Goal: Task Accomplishment & Management: Complete application form

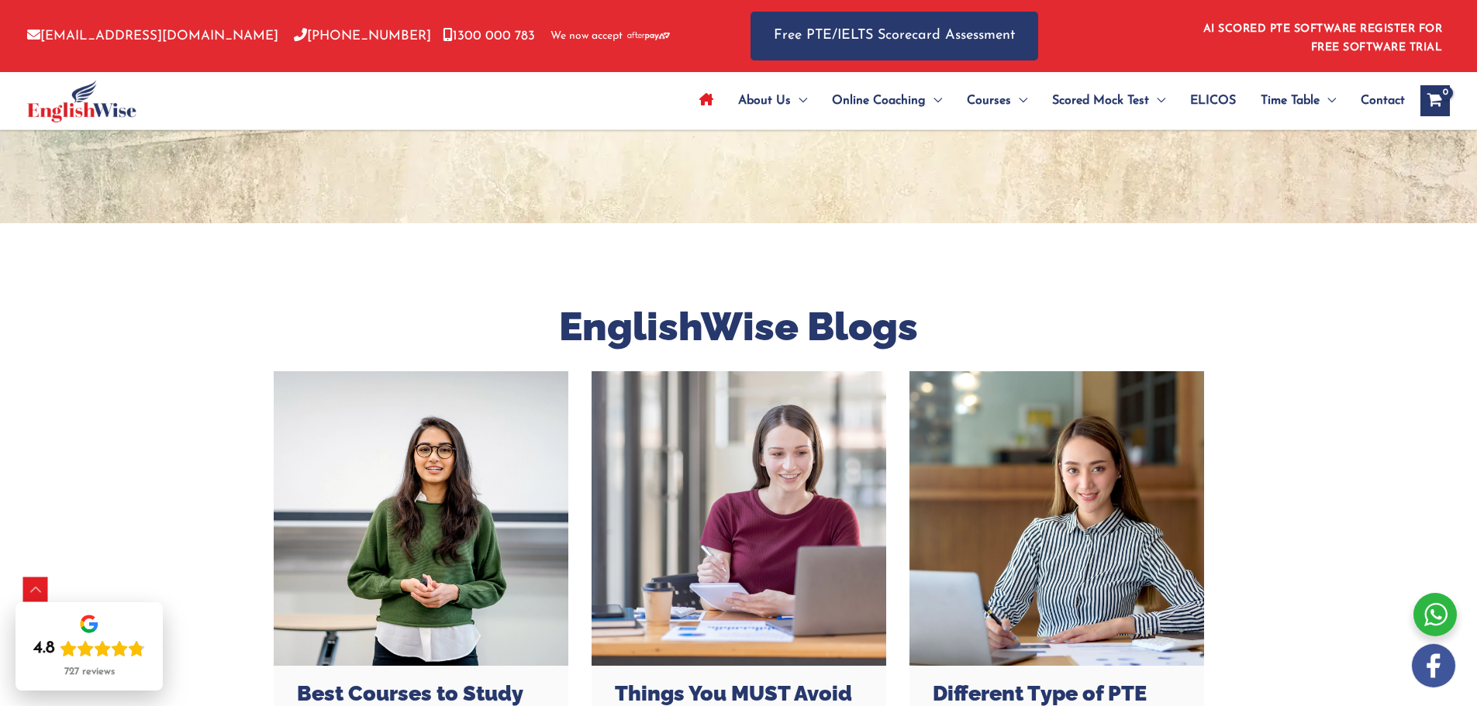
scroll to position [3737, 0]
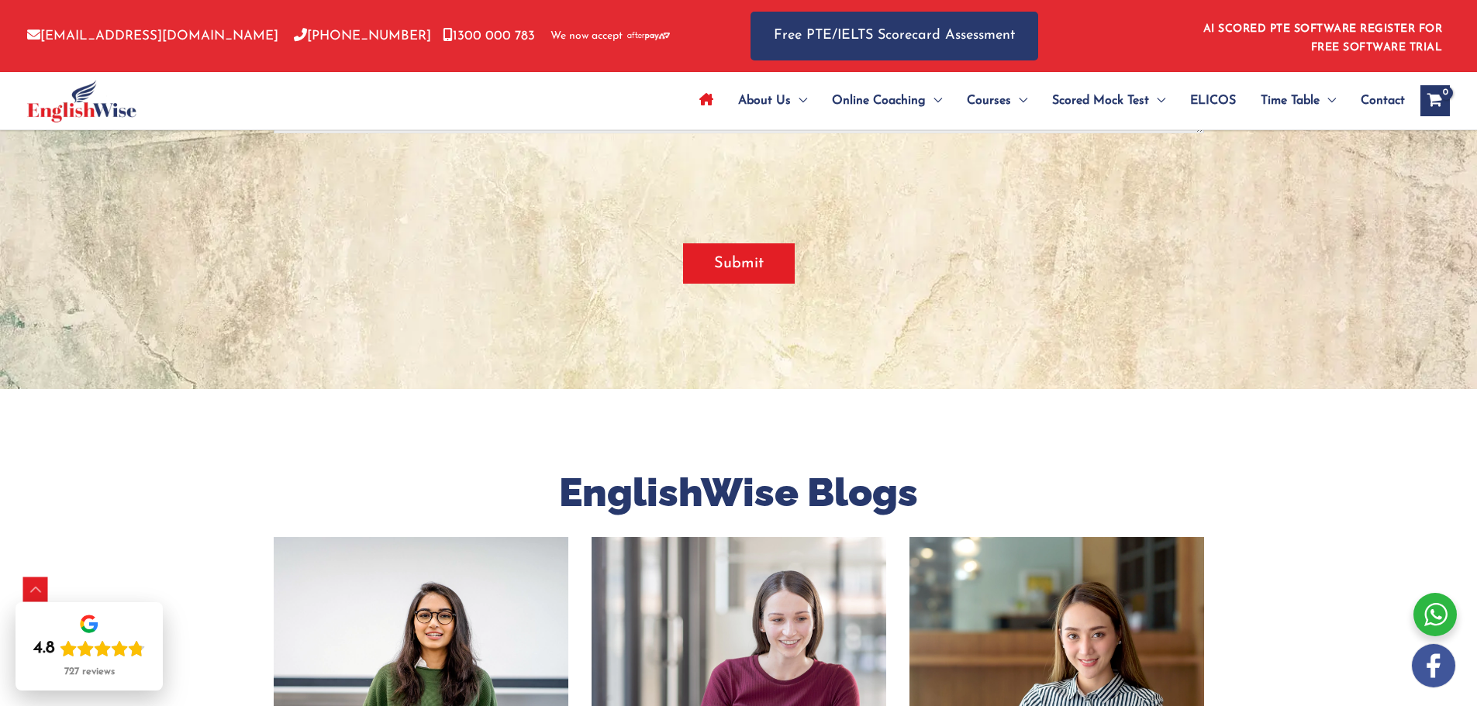
click at [1384, 105] on span "Contact" at bounding box center [1383, 101] width 44 height 54
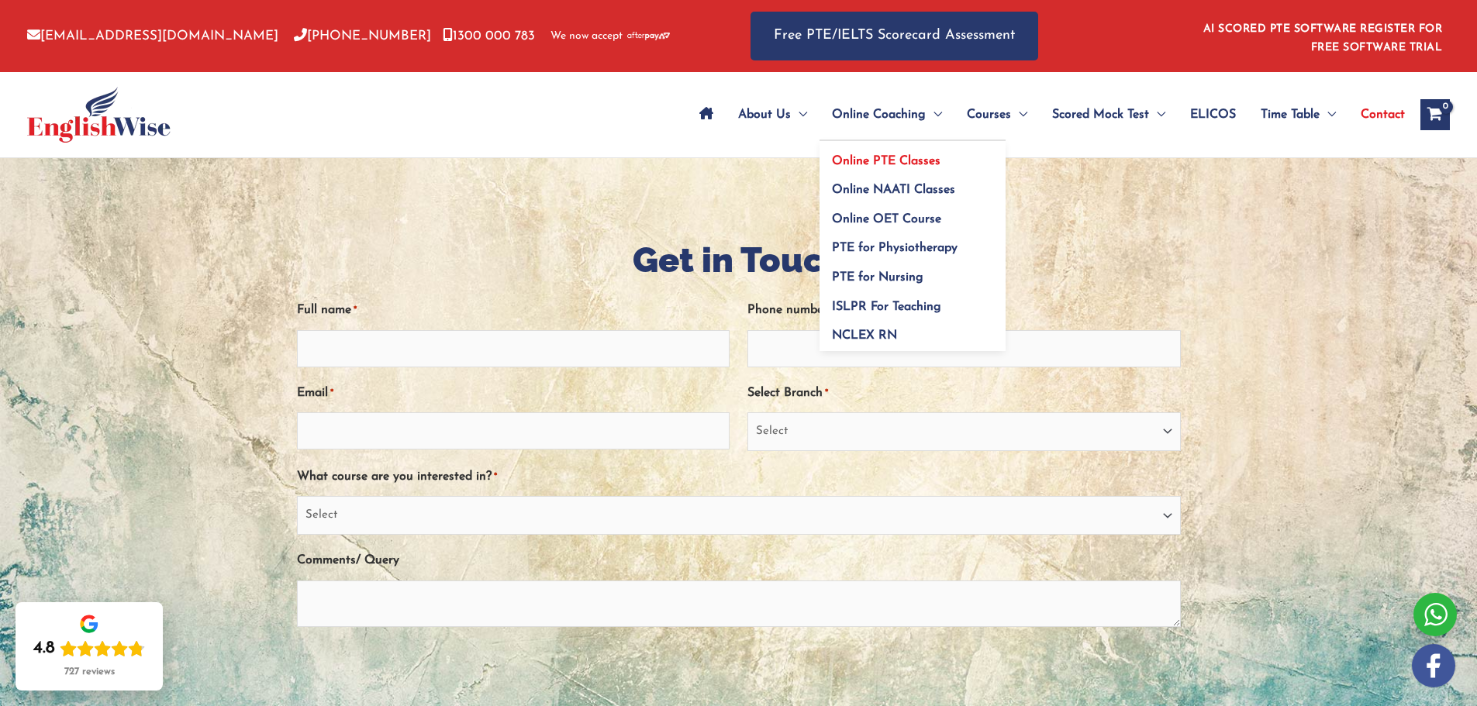
click at [885, 159] on span "Online PTE Classes" at bounding box center [886, 161] width 109 height 12
